Goal: Browse casually

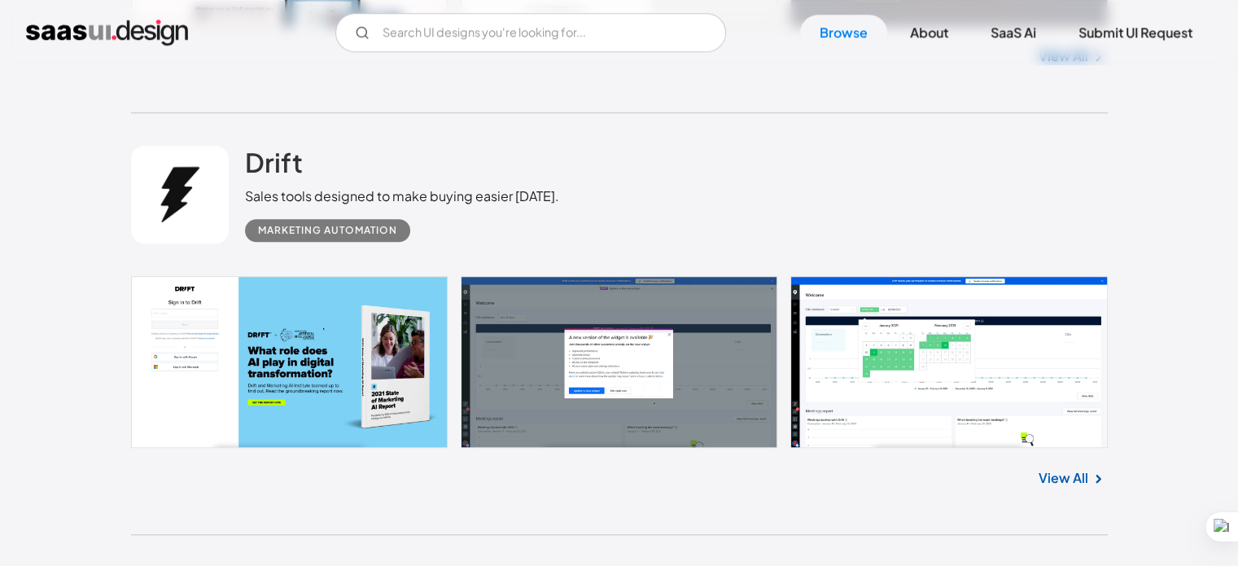
scroll to position [1208, 0]
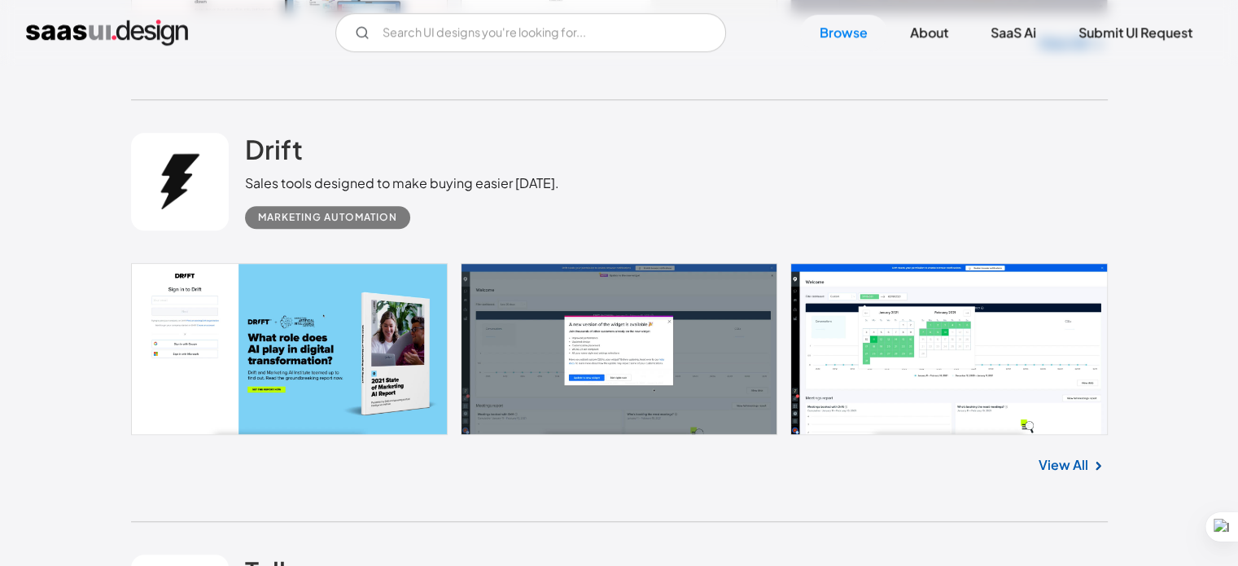
click at [288, 354] on link at bounding box center [619, 349] width 977 height 172
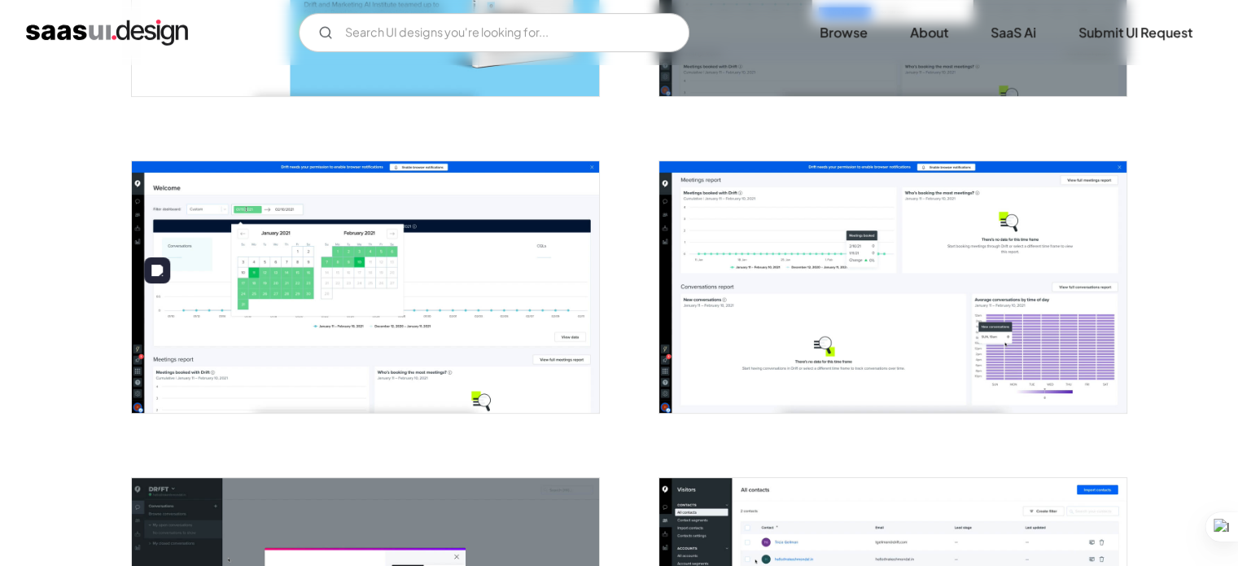
scroll to position [298, 0]
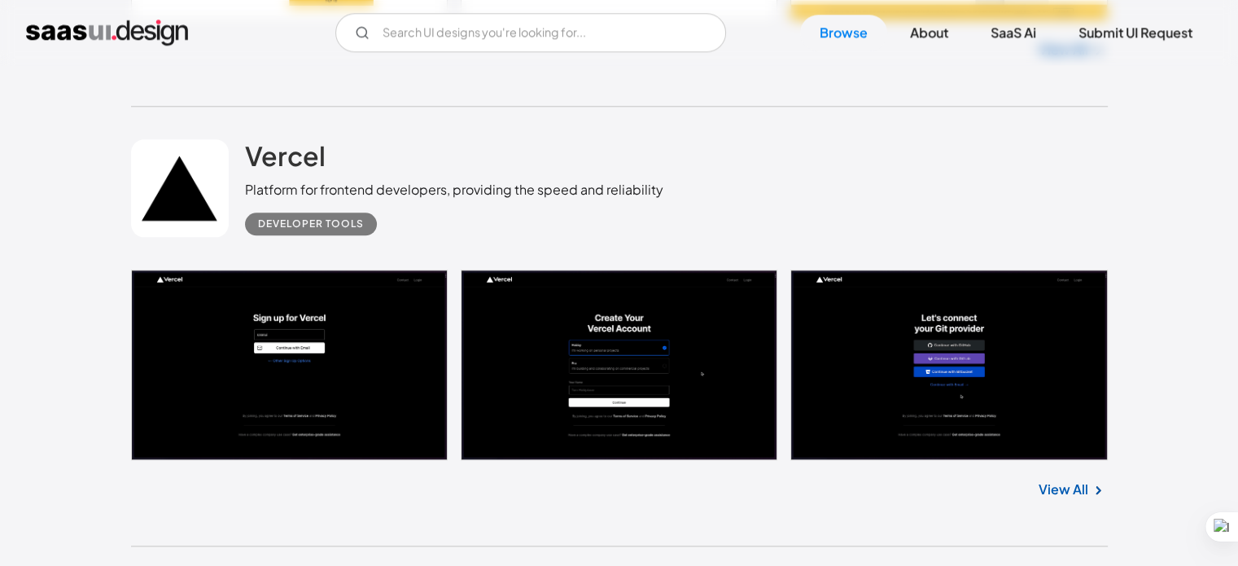
scroll to position [1720, 0]
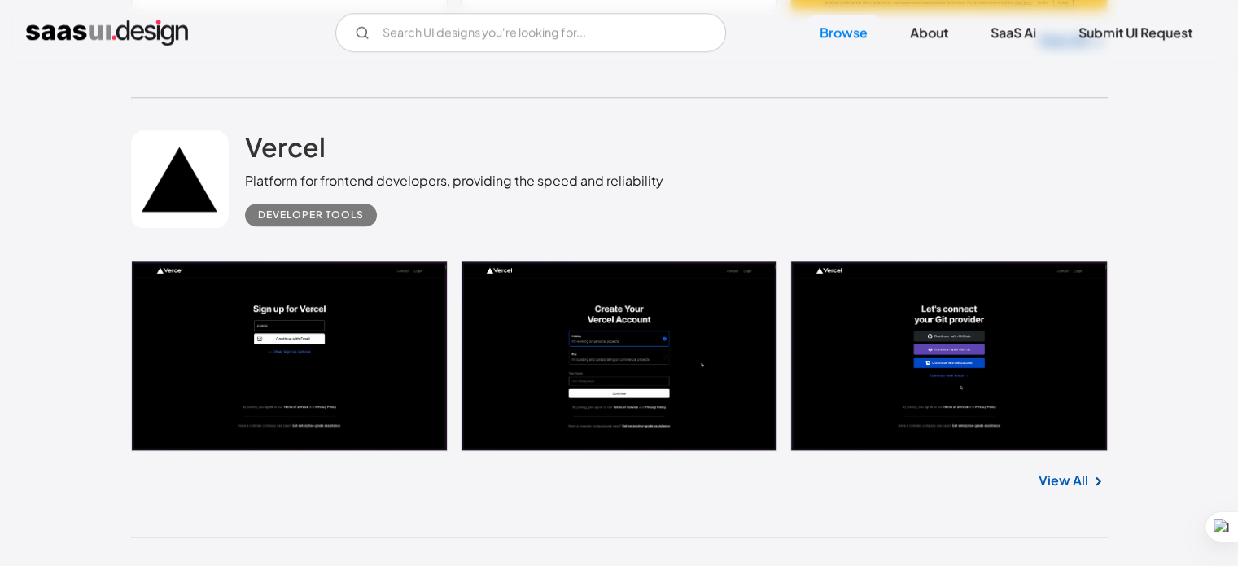
click at [283, 415] on link at bounding box center [619, 356] width 977 height 191
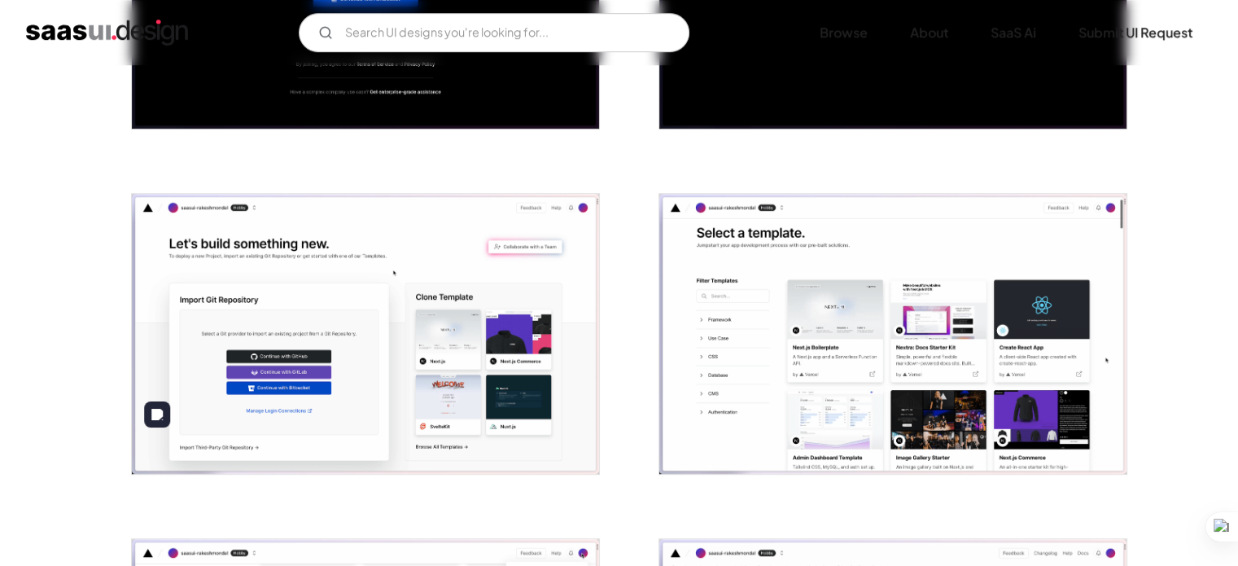
scroll to position [555, 0]
